Goal: Task Accomplishment & Management: Use online tool/utility

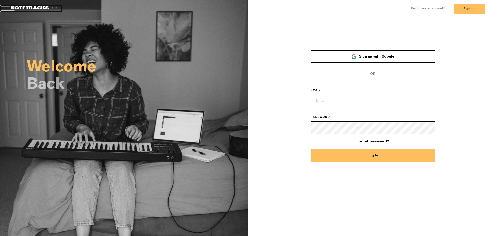
click at [37, 8] on link at bounding box center [31, 8] width 62 height 7
click at [21, 8] on link at bounding box center [31, 8] width 62 height 7
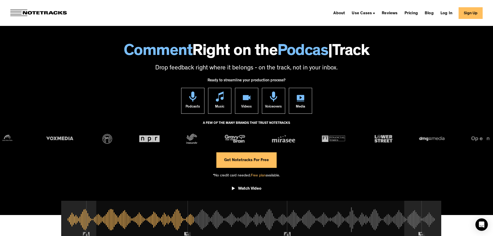
scroll to position [43, 0]
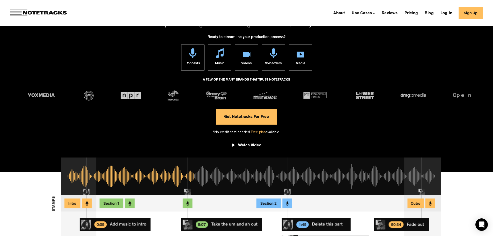
click at [232, 120] on link "Get Notetracks For Free" at bounding box center [246, 117] width 60 height 16
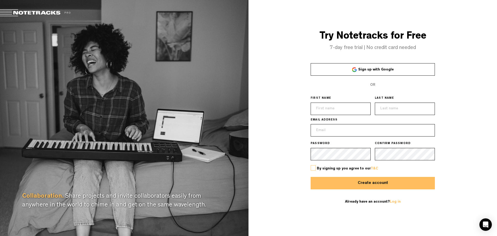
click at [343, 111] on input "text" at bounding box center [341, 109] width 60 height 12
type input "Pedro"
type input "Rios"
type input "cmtepjrios@gmail.com"
click at [312, 167] on label at bounding box center [313, 167] width 5 height 5
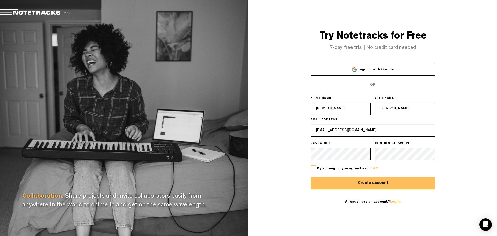
click at [0, 0] on input "checkbox" at bounding box center [0, 0] width 0 height 0
click at [337, 180] on button "Create account" at bounding box center [373, 183] width 124 height 12
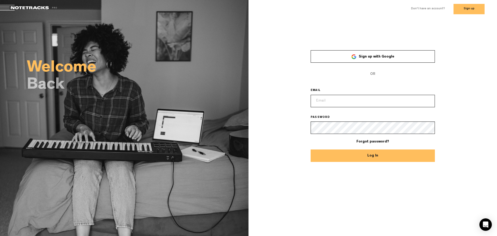
click at [343, 104] on input "email" at bounding box center [373, 101] width 124 height 12
type input "cmtepjrios@gmail.com"
click at [351, 159] on button "Log In" at bounding box center [373, 155] width 124 height 12
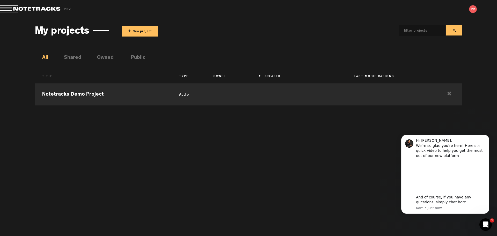
click at [149, 27] on button "+ New project" at bounding box center [140, 31] width 37 height 10
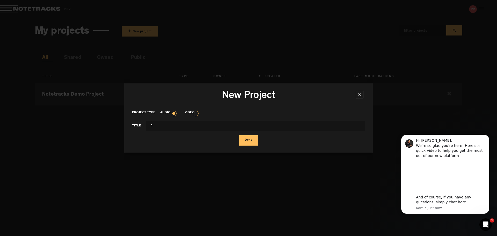
type input "1"
click at [244, 138] on button "Done" at bounding box center [248, 140] width 19 height 10
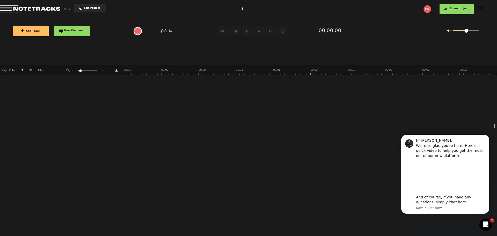
click at [479, 11] on div at bounding box center [481, 9] width 8 height 8
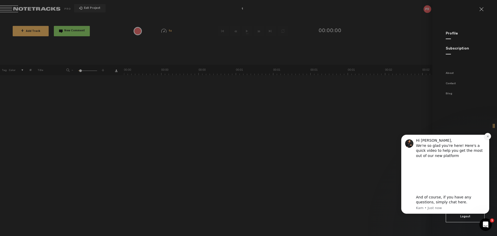
click at [487, 137] on icon "Dismiss notification" at bounding box center [487, 136] width 3 height 3
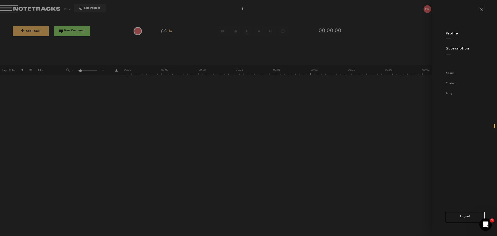
click at [67, 53] on md-backdrop at bounding box center [248, 118] width 497 height 236
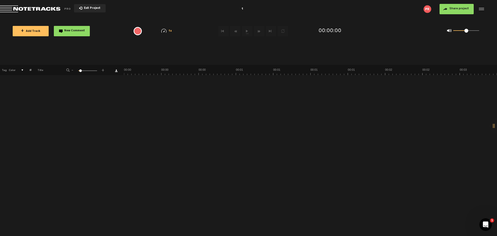
click at [32, 34] on button "+ Add Track" at bounding box center [31, 31] width 36 height 10
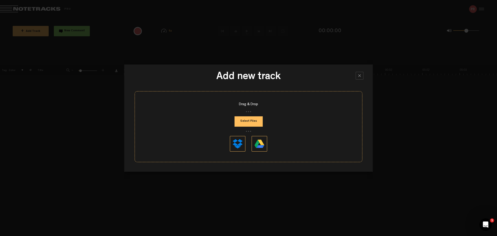
click at [256, 121] on button "Select Files" at bounding box center [249, 121] width 28 height 10
click at [242, 113] on div "Drag & Drop Select Files" at bounding box center [249, 126] width 228 height 71
click at [245, 121] on button "Select Files" at bounding box center [249, 121] width 28 height 10
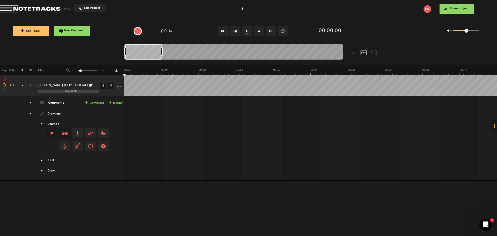
click at [141, 34] on div "{{ tooltip_message }}" at bounding box center [138, 31] width 8 height 8
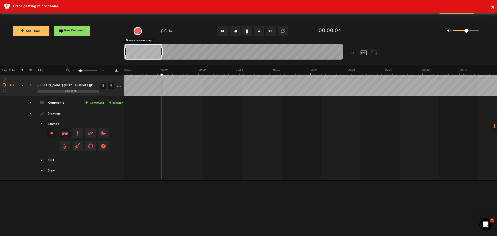
click at [78, 133] on span "Drag and drop a stamp" at bounding box center [77, 133] width 10 height 10
drag, startPoint x: 63, startPoint y: 134, endPoint x: 66, endPoint y: 95, distance: 39.2
click at [66, 95] on tbody "1 processing... GABRIELA ROCHA - HINO DA VITÓRIA (CLIPE OFICIAL) [lTRNHofvCmU] …" at bounding box center [248, 127] width 497 height 105
click at [66, 134] on span "Drag and drop a stamp" at bounding box center [65, 133] width 10 height 10
click at [54, 134] on div "Change stamp color.To change the color of an existing stamp, select the stamp o…" at bounding box center [52, 133] width 10 height 10
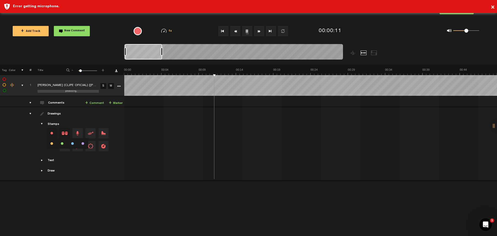
click at [53, 144] on li at bounding box center [52, 143] width 10 height 10
click at [87, 111] on td "Drawings Stamps Text Intro +" at bounding box center [78, 144] width 93 height 74
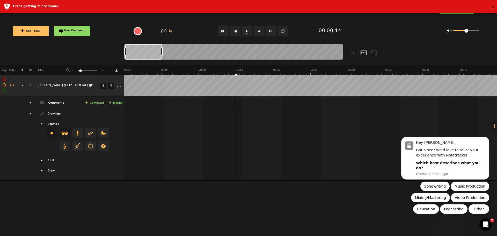
click at [492, 9] on button "×" at bounding box center [493, 7] width 4 height 10
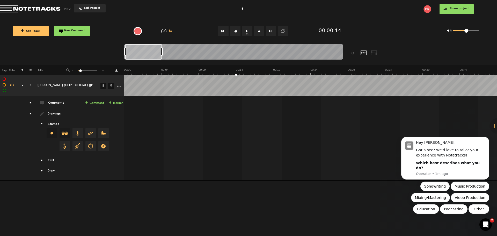
click at [84, 11] on button "Exit Project" at bounding box center [90, 8] width 32 height 8
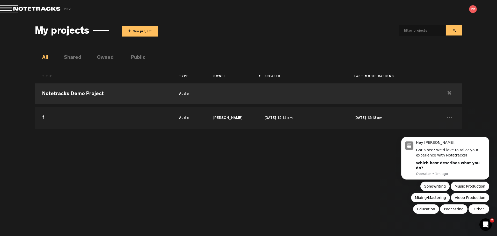
click at [132, 34] on button "+ New project" at bounding box center [140, 31] width 37 height 10
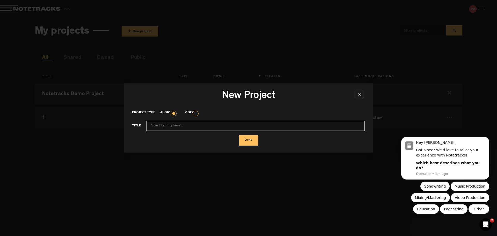
click at [156, 128] on input "Project type" at bounding box center [255, 126] width 219 height 10
type input "?"
type input "Maranata - Ministério Avivah"
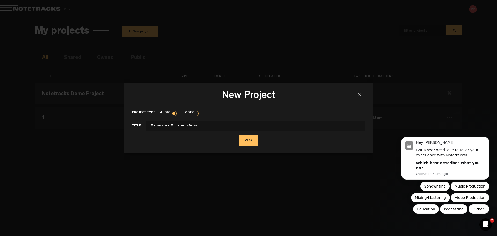
click at [246, 140] on button "Done" at bounding box center [248, 140] width 19 height 10
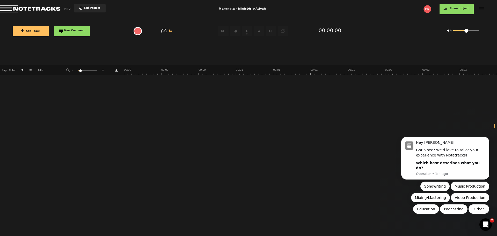
click at [30, 28] on button "+ Add Track" at bounding box center [31, 31] width 36 height 10
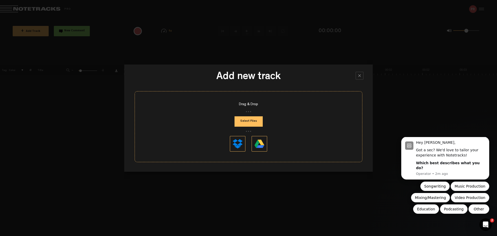
click at [253, 124] on button "Select Files" at bounding box center [249, 121] width 28 height 10
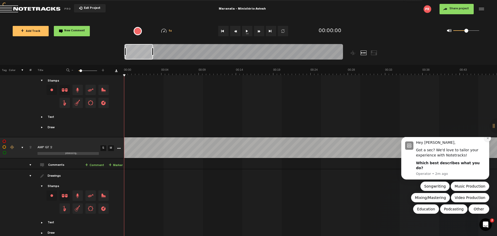
scroll to position [156, 0]
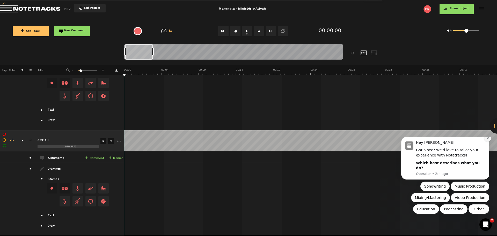
click at [486, 140] on icon "Dismiss notification" at bounding box center [487, 138] width 3 height 3
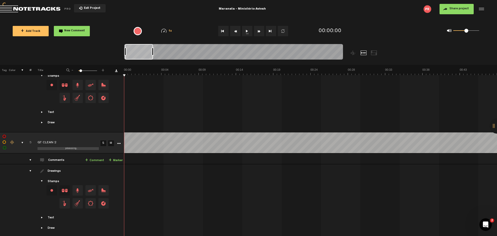
scroll to position [469, 0]
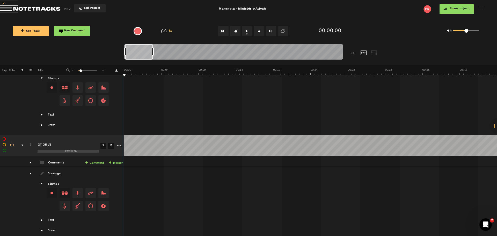
click at [30, 171] on div "drawings" at bounding box center [28, 173] width 8 height 5
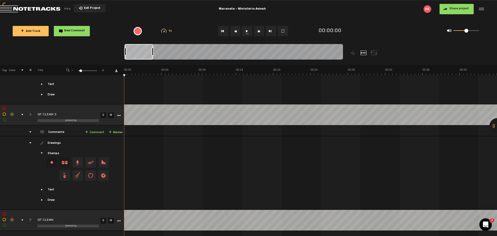
scroll to position [0, 0]
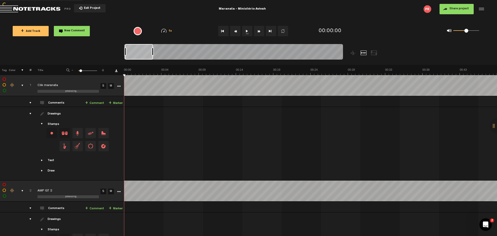
click at [105, 145] on span "Drag and drop a stamp" at bounding box center [103, 146] width 10 height 10
drag, startPoint x: 14, startPoint y: 82, endPoint x: 101, endPoint y: 145, distance: 107.4
click at [13, 79] on tbody "1 completed Clik maranata S M Export to Headliner Update Download Download orig…" at bounding box center [248, 127] width 497 height 105
click at [102, 142] on span "Drag and drop a stamp" at bounding box center [103, 146] width 10 height 10
click at [247, 31] on button "1x" at bounding box center [247, 31] width 10 height 10
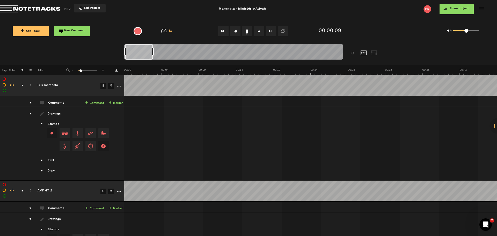
click at [244, 29] on button "1x" at bounding box center [247, 31] width 10 height 10
click at [482, 7] on div at bounding box center [481, 9] width 8 height 8
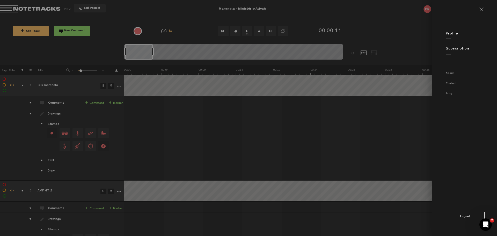
click at [481, 9] on link at bounding box center [483, 9] width 8 height 4
click at [45, 6] on md-backdrop at bounding box center [248, 118] width 497 height 236
click at [44, 10] on md-backdrop at bounding box center [248, 118] width 497 height 236
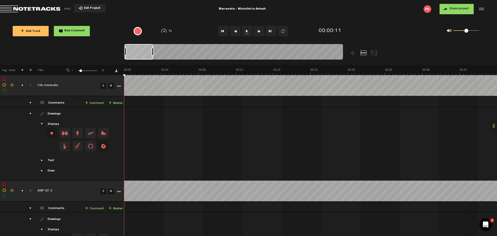
click at [480, 8] on div at bounding box center [481, 9] width 8 height 8
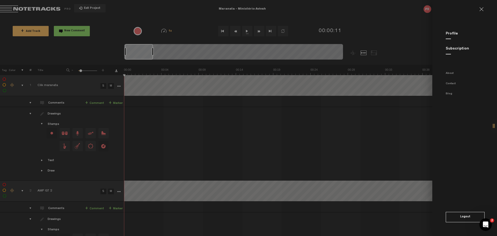
click at [481, 9] on link at bounding box center [483, 9] width 8 height 4
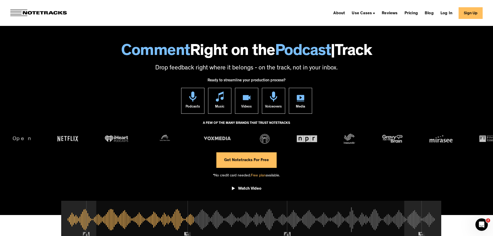
click at [19, 12] on img at bounding box center [38, 13] width 56 height 7
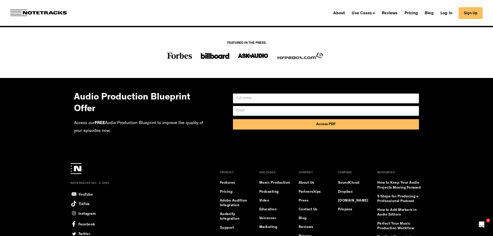
scroll to position [4056, 0]
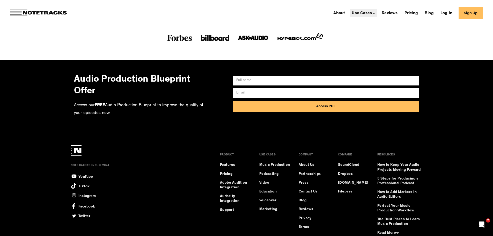
click at [369, 12] on div "Use Cases" at bounding box center [362, 13] width 20 height 4
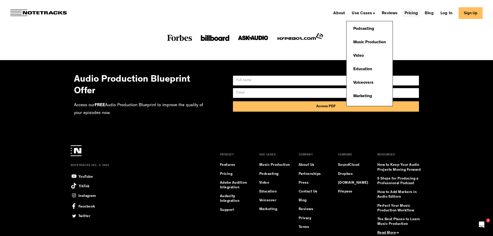
click at [415, 14] on link "Pricing" at bounding box center [412, 13] width 18 height 8
